Goal: Find specific page/section: Find specific page/section

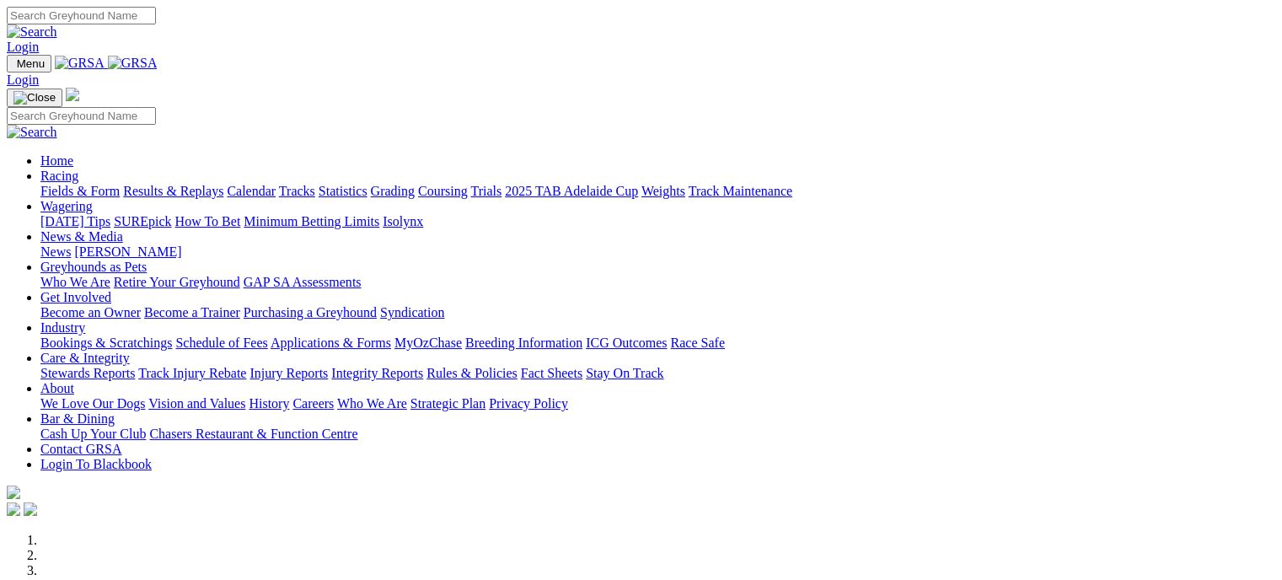
click at [58, 184] on link "Fields & Form" at bounding box center [79, 191] width 79 height 14
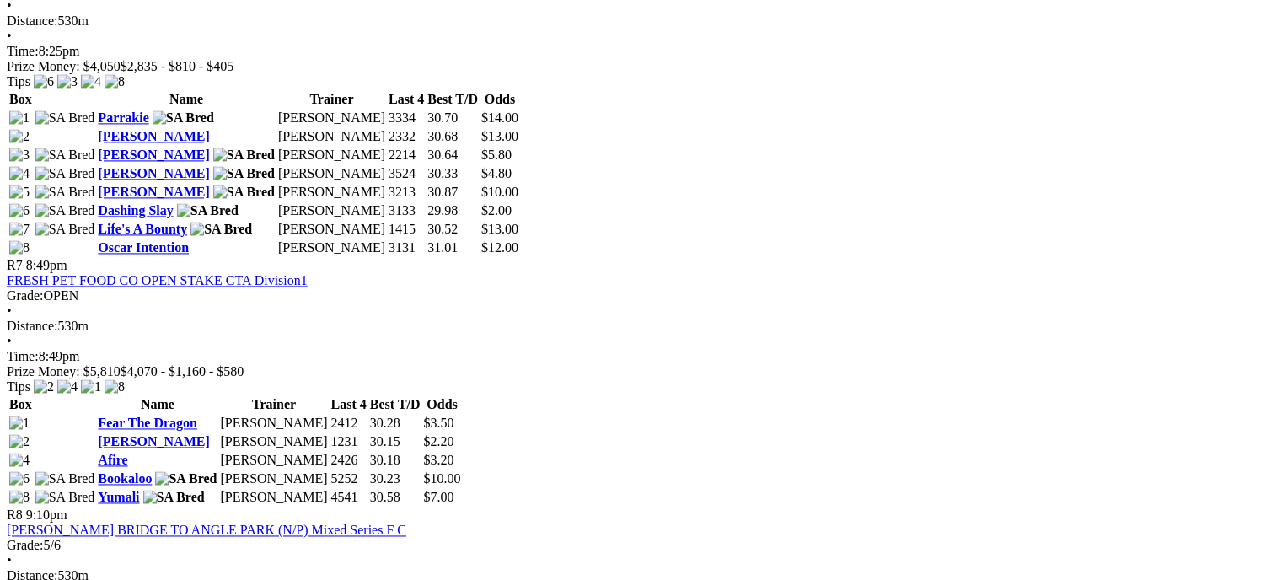
scroll to position [2420, 0]
